Goal: Entertainment & Leisure: Consume media (video, audio)

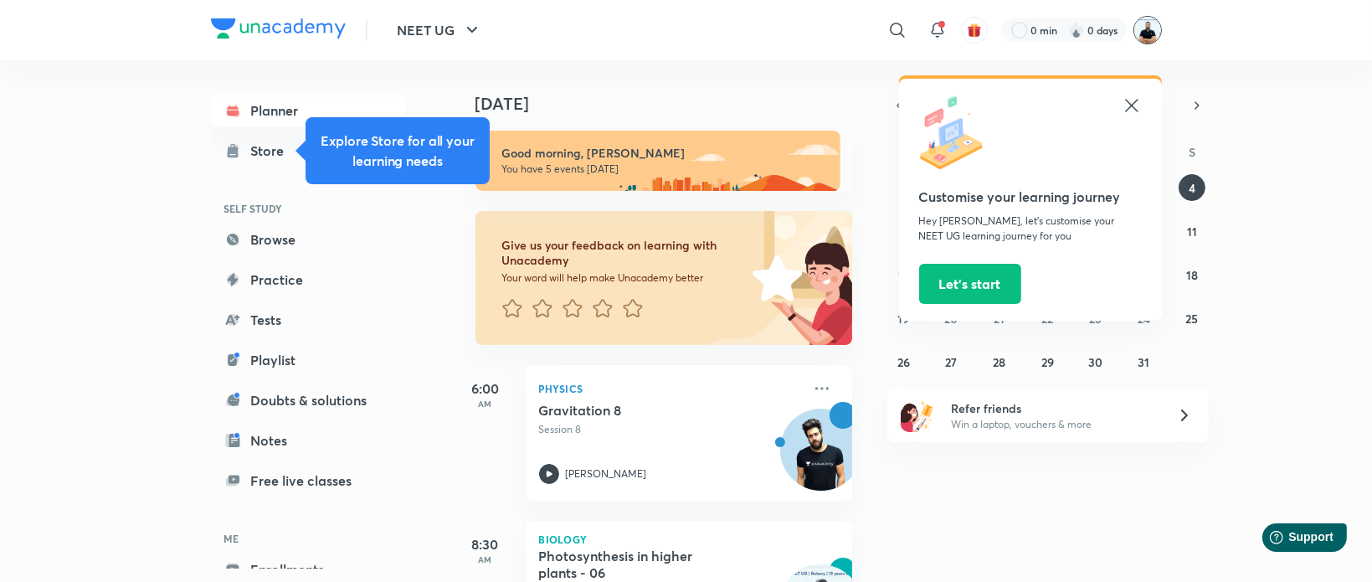
click at [1150, 26] on img at bounding box center [1147, 30] width 28 height 28
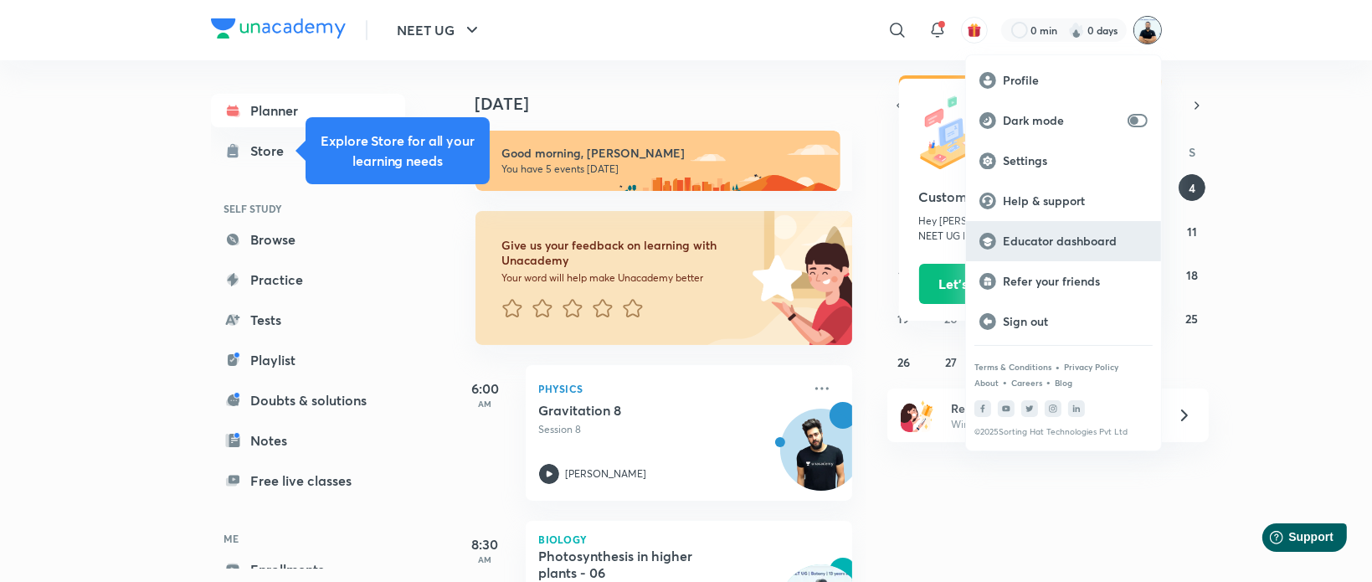
click at [1095, 240] on p "Educator dashboard" at bounding box center [1075, 241] width 145 height 15
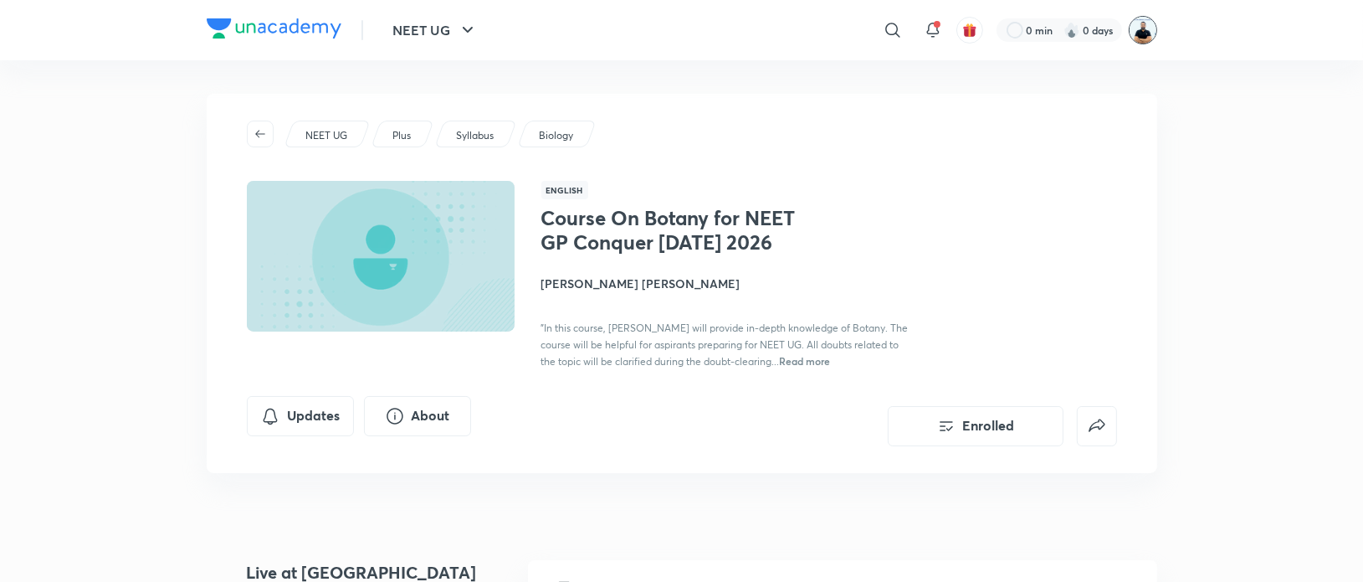
click at [1140, 41] on img at bounding box center [1143, 30] width 28 height 28
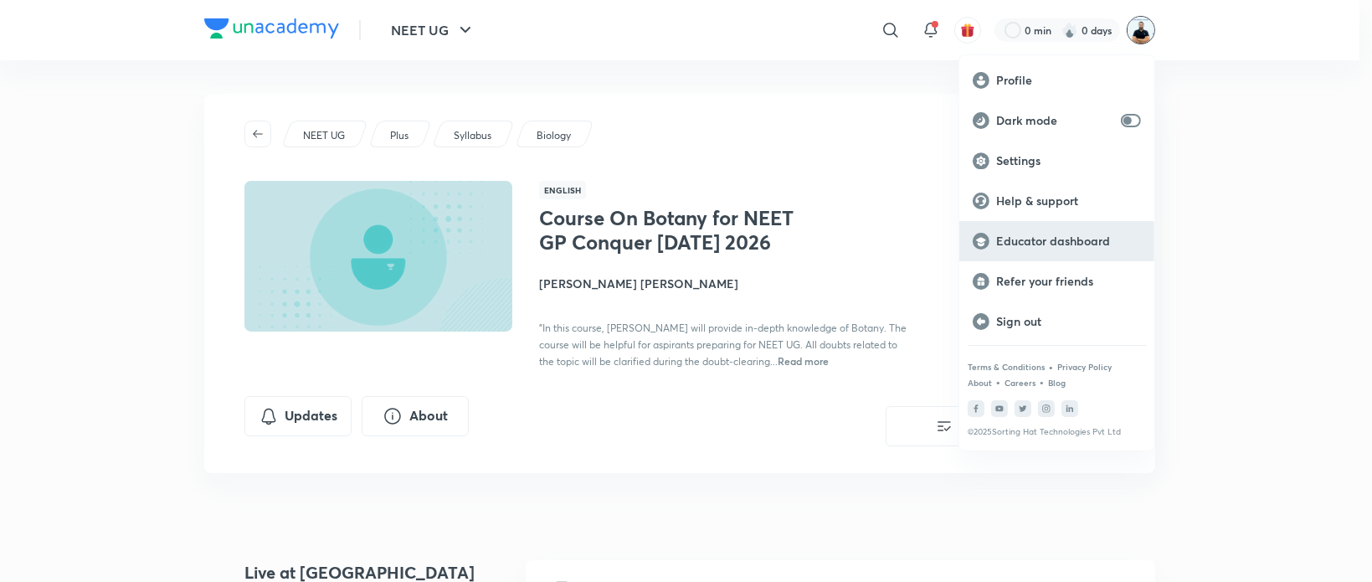
click at [1048, 244] on p "Educator dashboard" at bounding box center [1068, 241] width 145 height 15
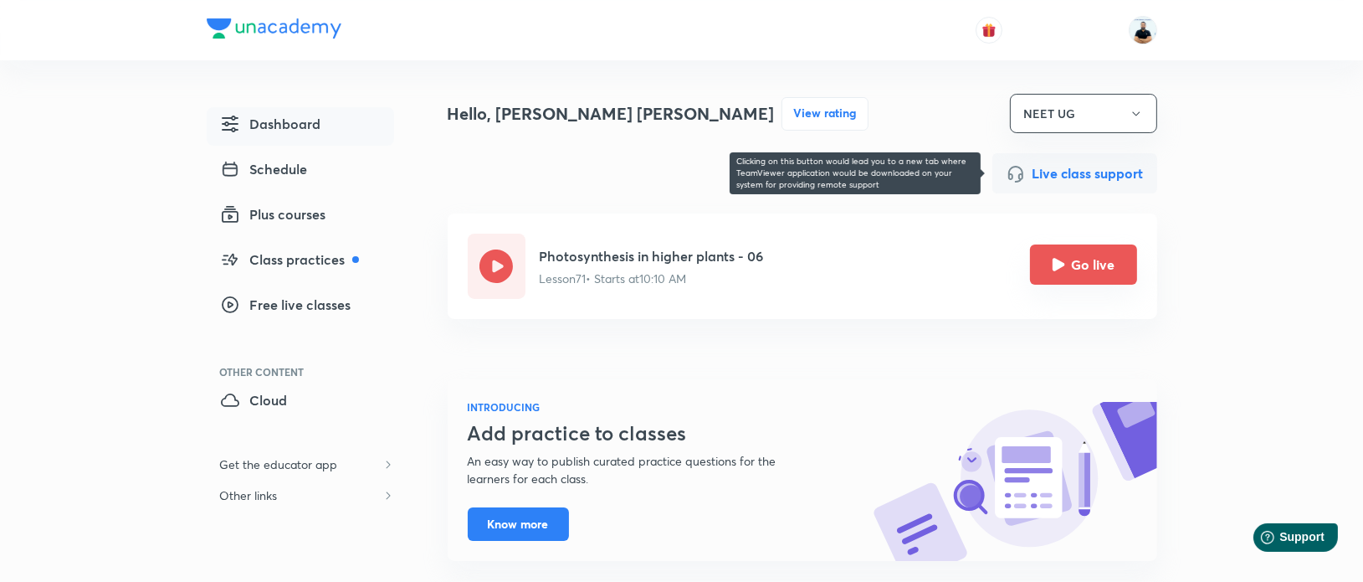
click at [1065, 266] on icon "Go live" at bounding box center [1058, 264] width 13 height 13
